Goal: Find specific page/section: Locate a particular part of the current website

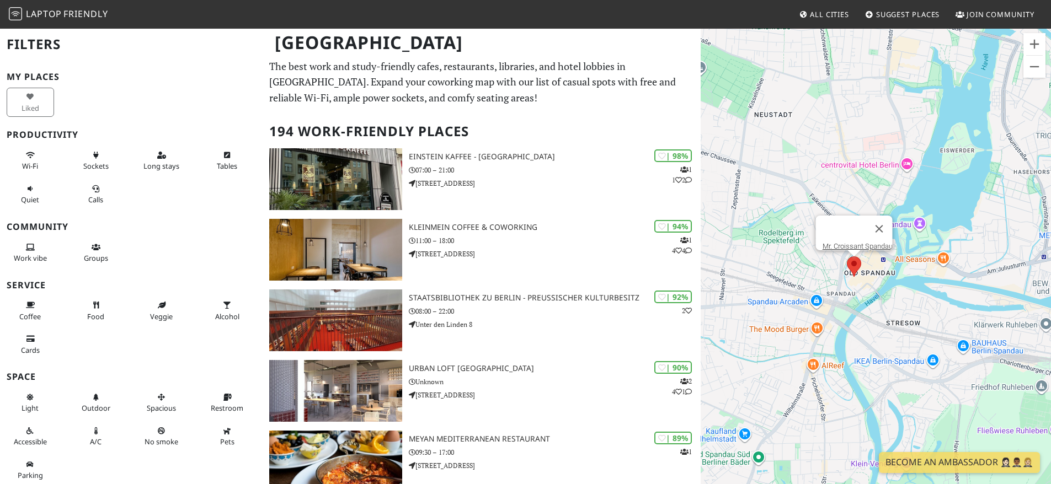
click at [847, 256] on area at bounding box center [847, 256] width 0 height 0
click at [862, 242] on link "Mr. Croissant Spandau" at bounding box center [857, 246] width 70 height 8
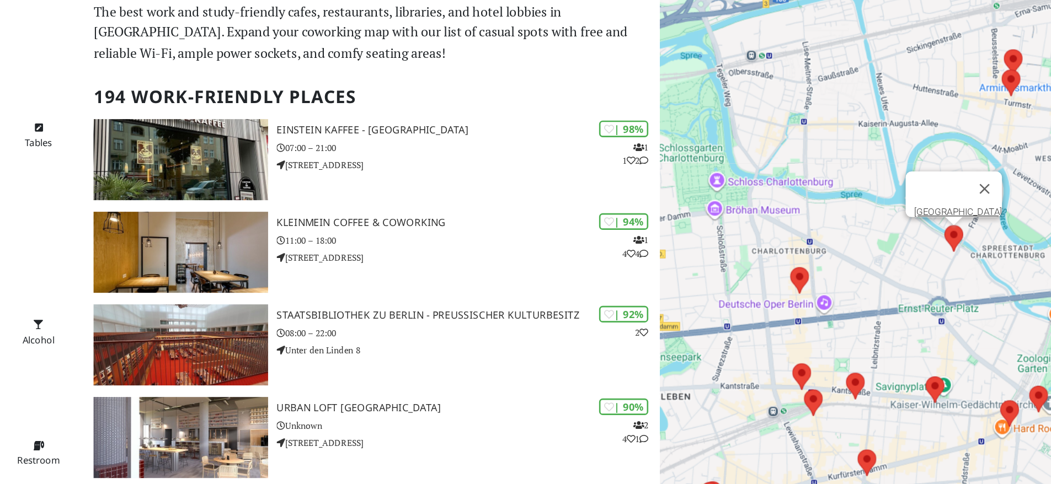
click at [917, 229] on area at bounding box center [917, 229] width 0 height 0
